Goal: Task Accomplishment & Management: Complete application form

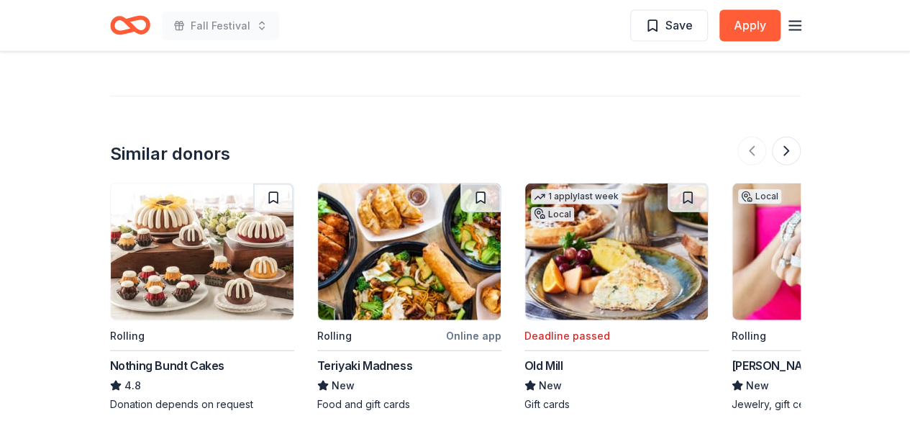
scroll to position [1583, 0]
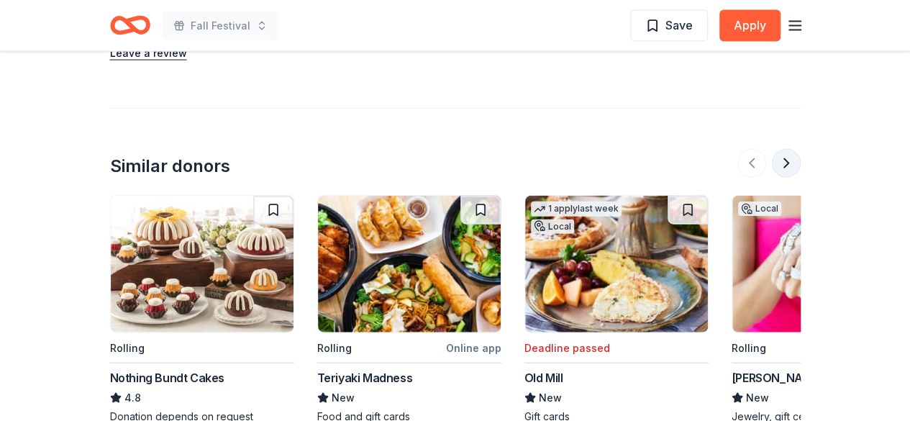
click at [790, 149] on button at bounding box center [786, 163] width 29 height 29
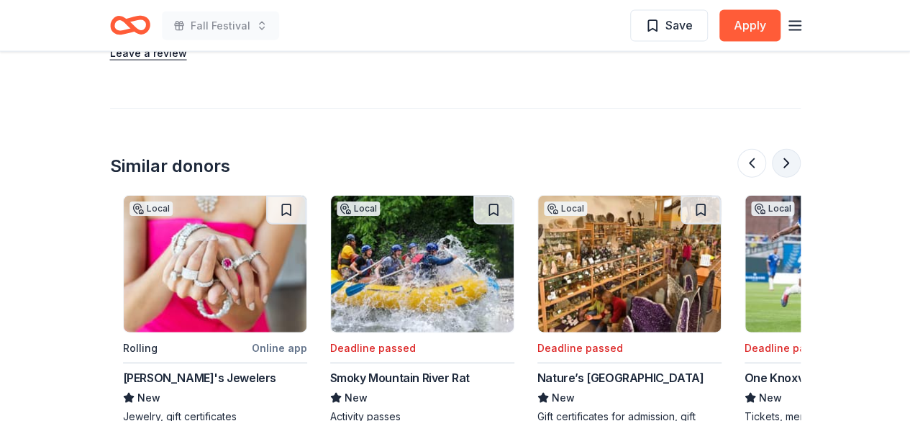
scroll to position [0, 622]
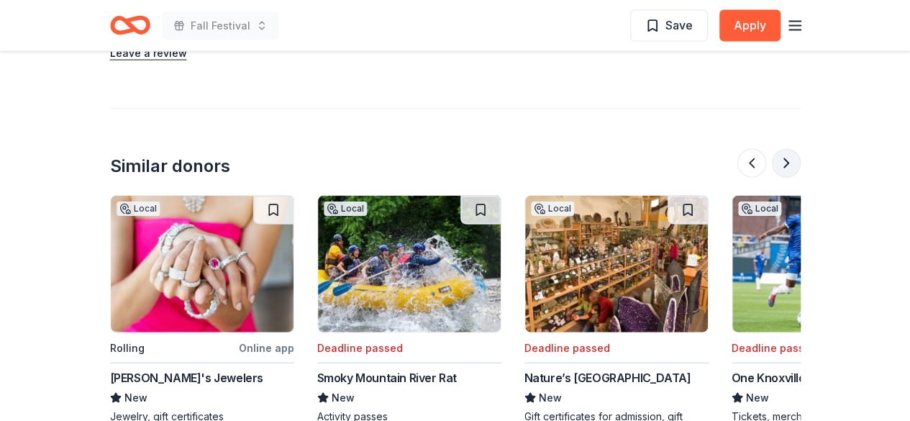
click at [789, 149] on button at bounding box center [786, 163] width 29 height 29
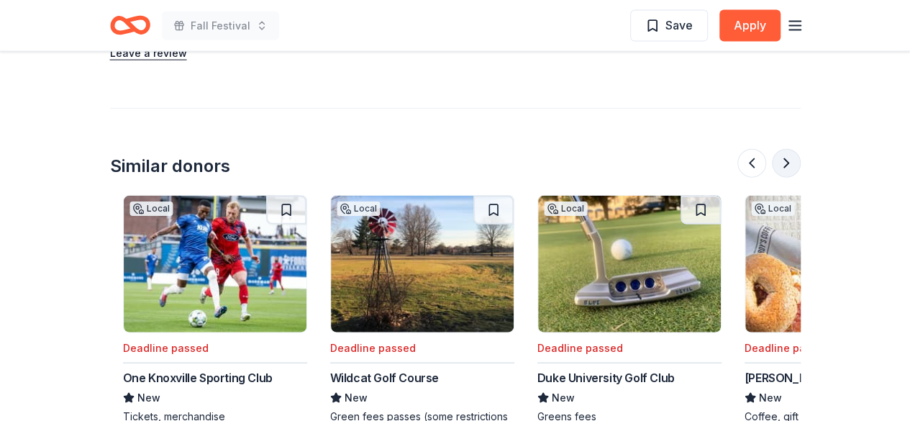
scroll to position [0, 1243]
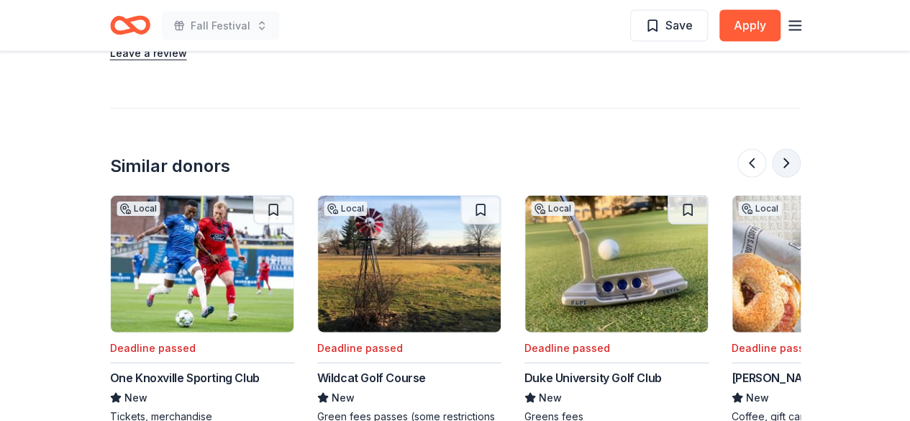
click at [789, 149] on button at bounding box center [786, 163] width 29 height 29
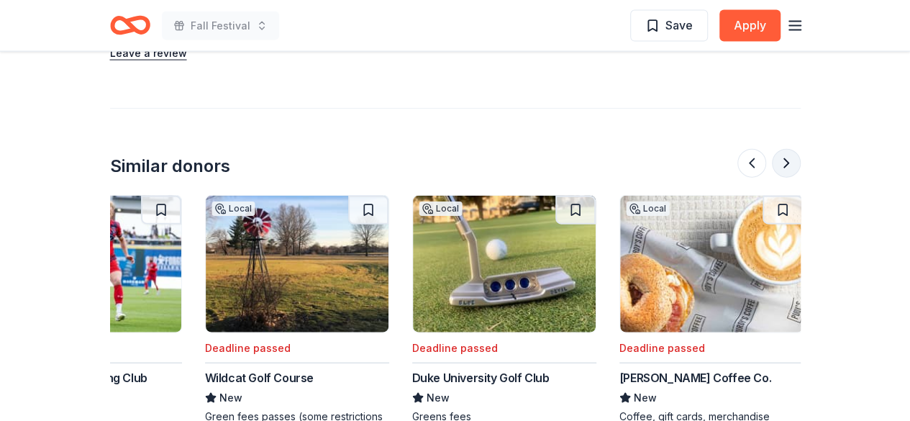
scroll to position [0, 1358]
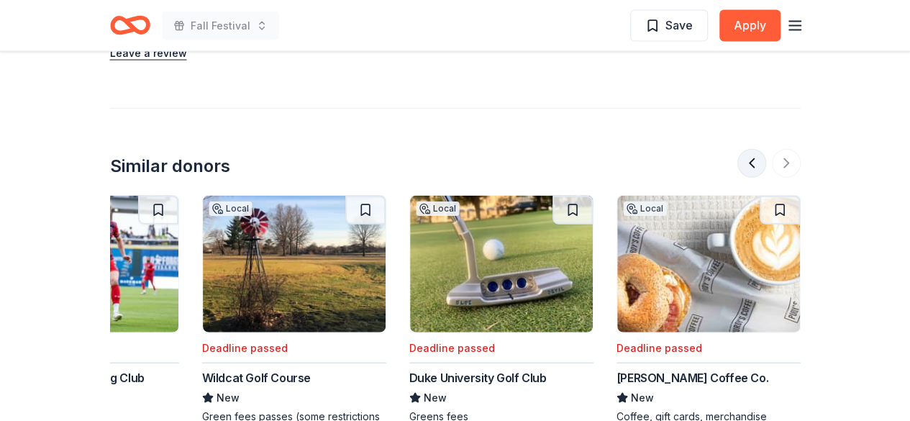
click at [754, 149] on button at bounding box center [751, 163] width 29 height 29
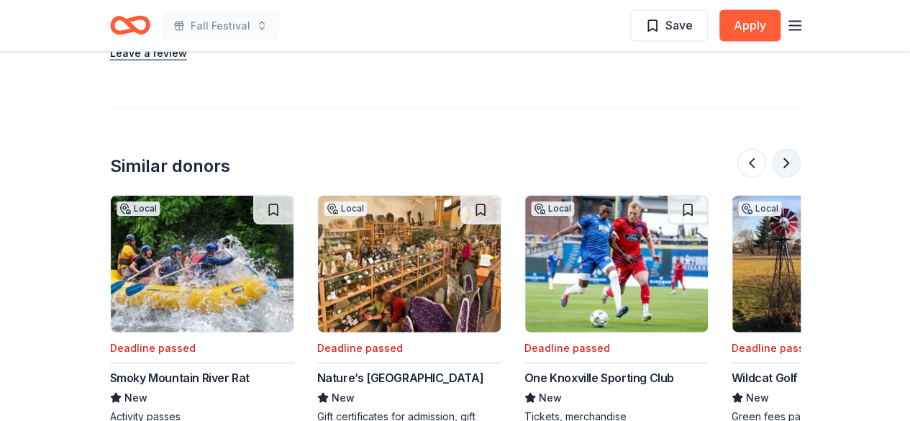
click at [787, 149] on button at bounding box center [786, 163] width 29 height 29
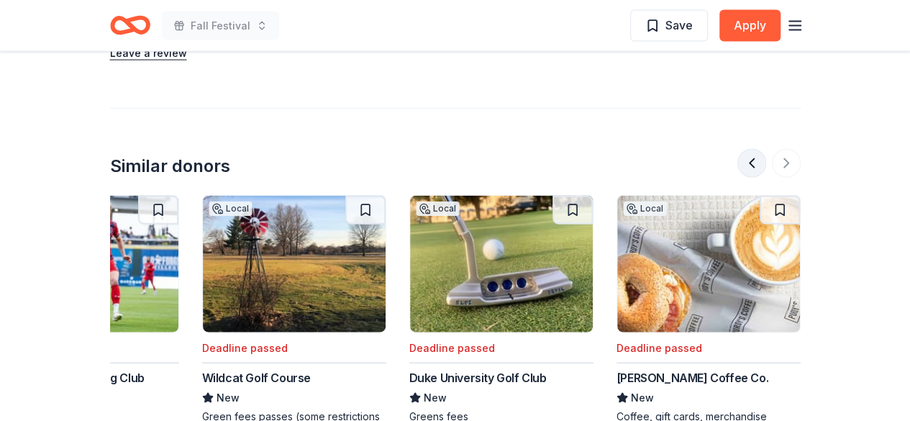
click at [758, 149] on button at bounding box center [751, 163] width 29 height 29
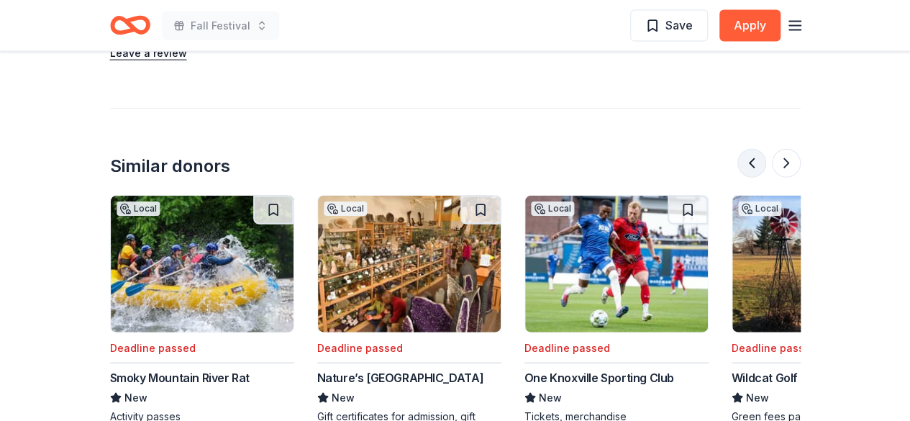
click at [758, 149] on button at bounding box center [751, 163] width 29 height 29
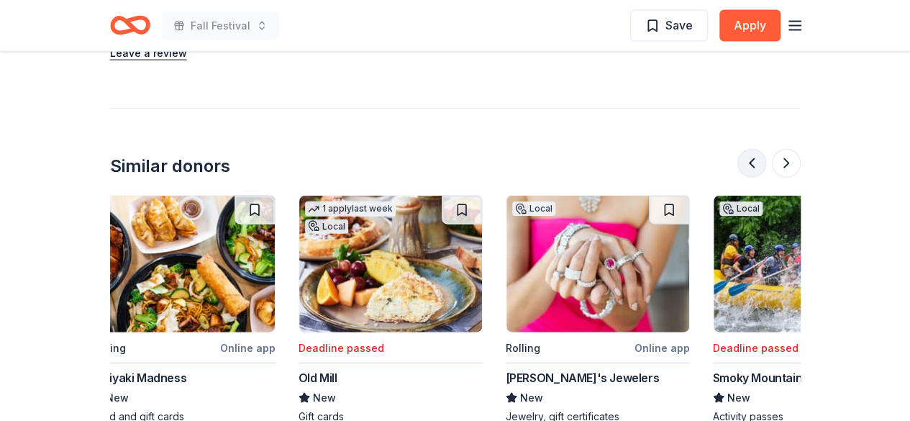
scroll to position [0, 207]
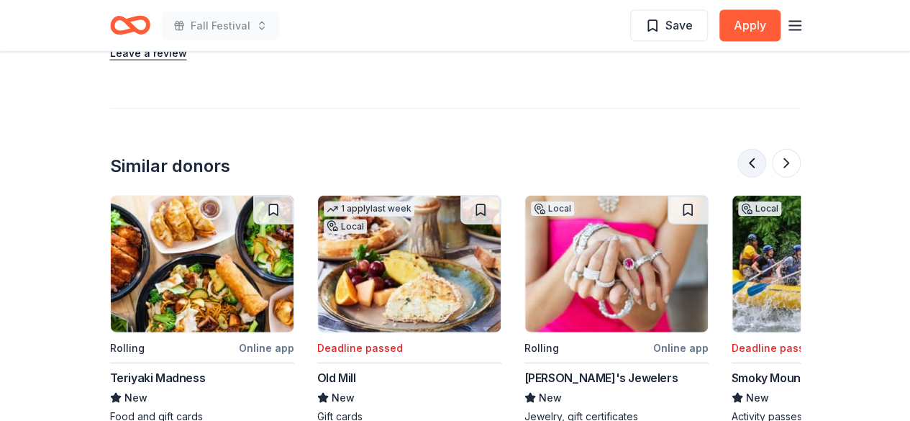
click at [757, 149] on button at bounding box center [751, 163] width 29 height 29
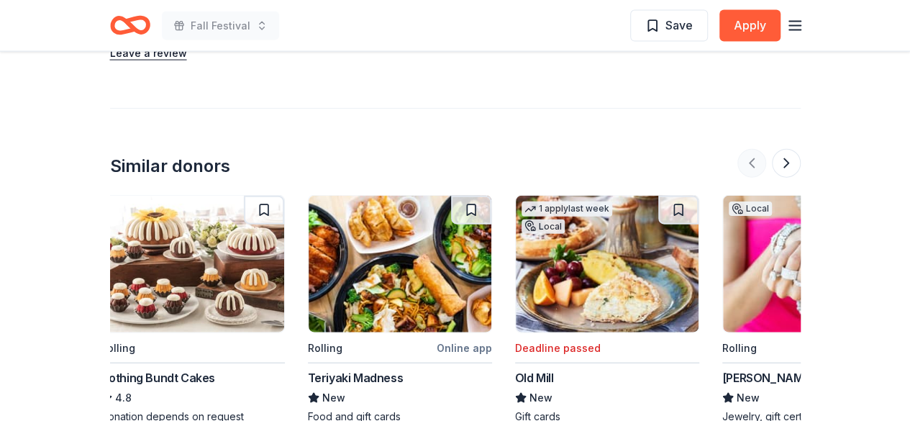
scroll to position [0, 0]
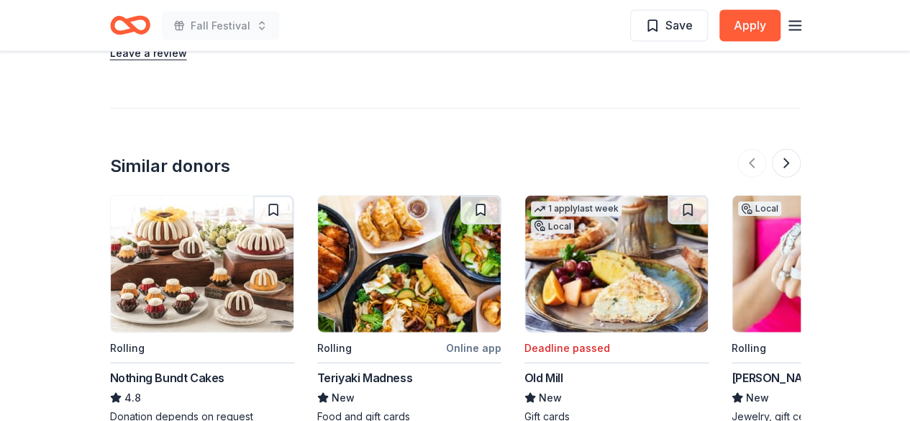
click at [167, 369] on div "Nothing Bundt Cakes" at bounding box center [167, 377] width 114 height 17
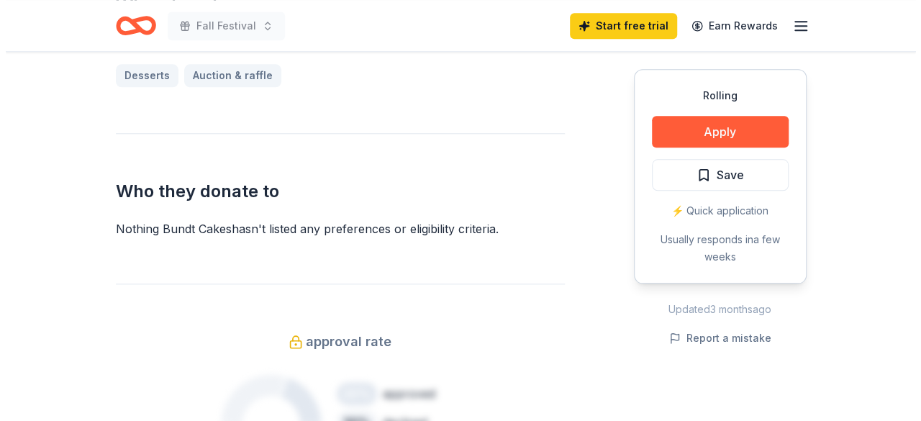
scroll to position [719, 0]
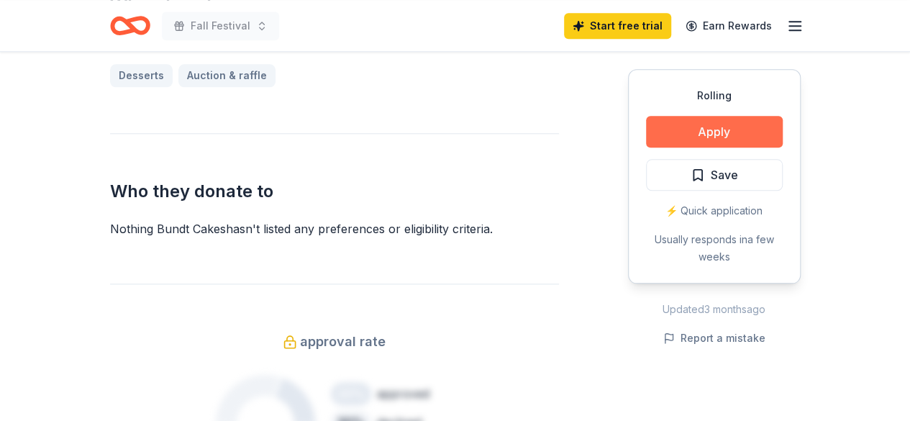
click at [707, 127] on button "Apply" at bounding box center [714, 132] width 137 height 32
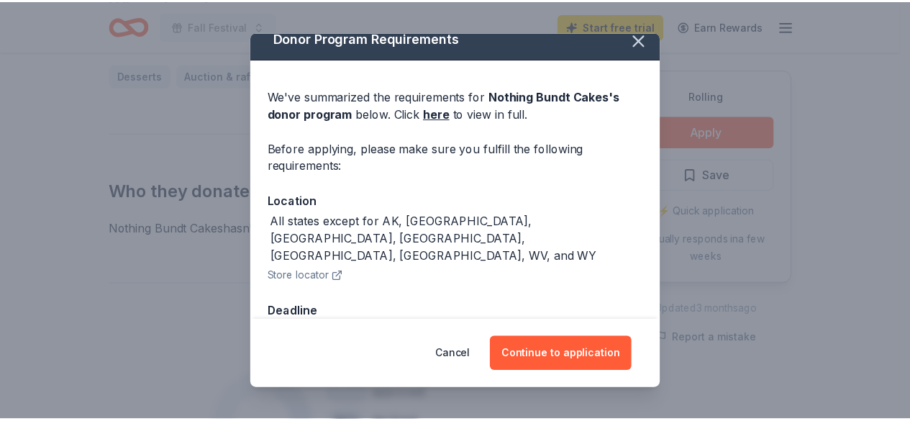
scroll to position [19, 0]
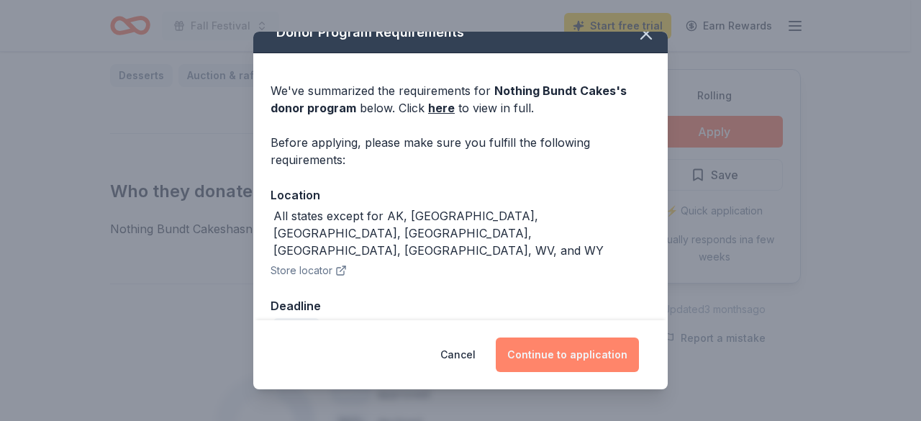
click at [571, 354] on button "Continue to application" at bounding box center [567, 354] width 143 height 35
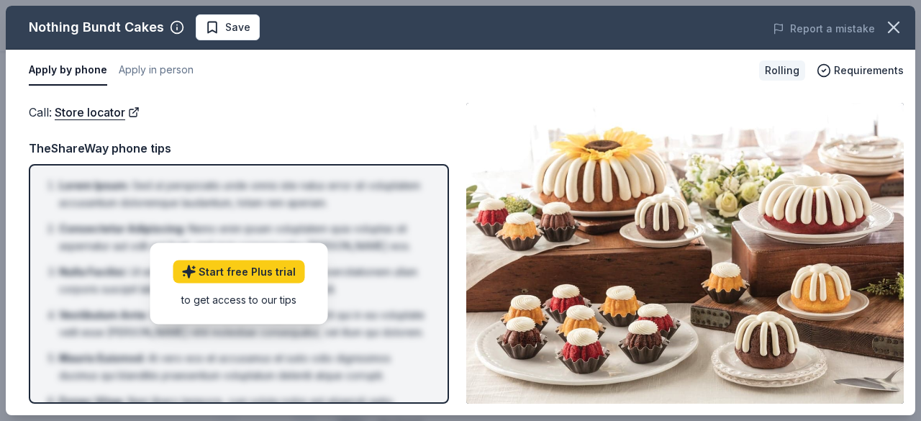
click at [240, 303] on div "to get access to our tips" at bounding box center [239, 299] width 132 height 15
click at [112, 145] on div "TheShareWay phone tips" at bounding box center [239, 148] width 420 height 19
click at [158, 68] on button "Apply in person" at bounding box center [156, 70] width 75 height 30
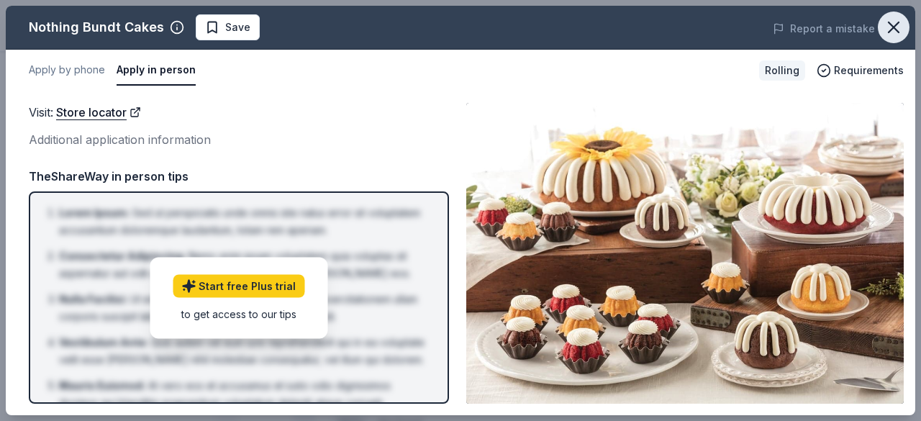
click at [895, 21] on icon "button" at bounding box center [894, 27] width 20 height 20
